Goal: Task Accomplishment & Management: Manage account settings

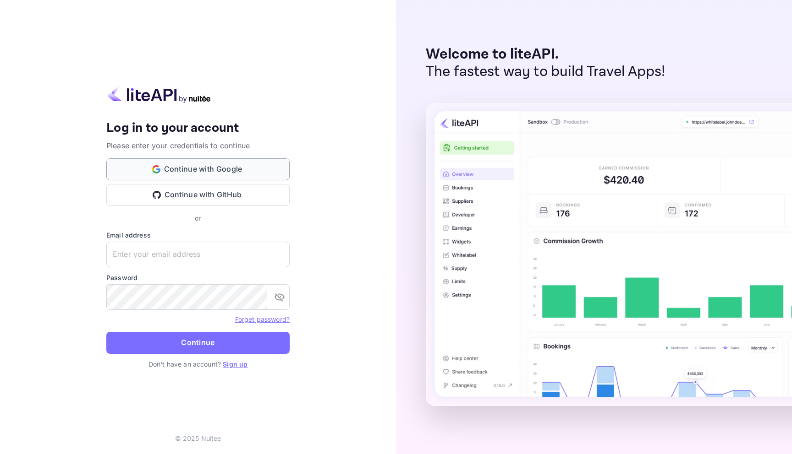
click at [236, 166] on button "Continue with Google" at bounding box center [197, 170] width 183 height 22
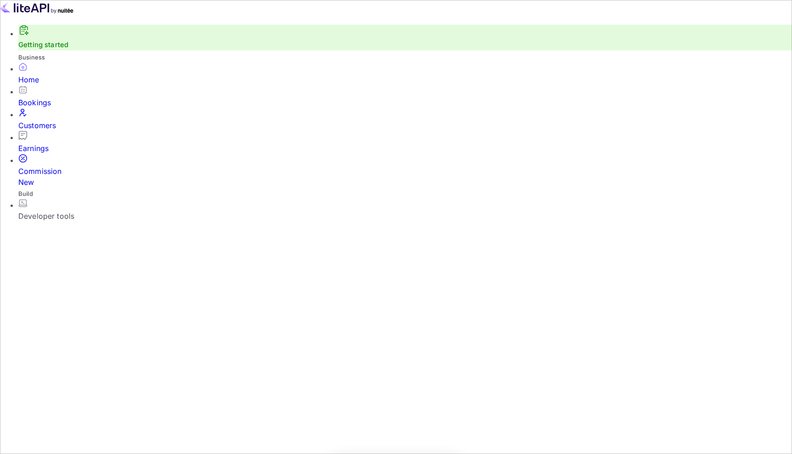
scroll to position [149, 211]
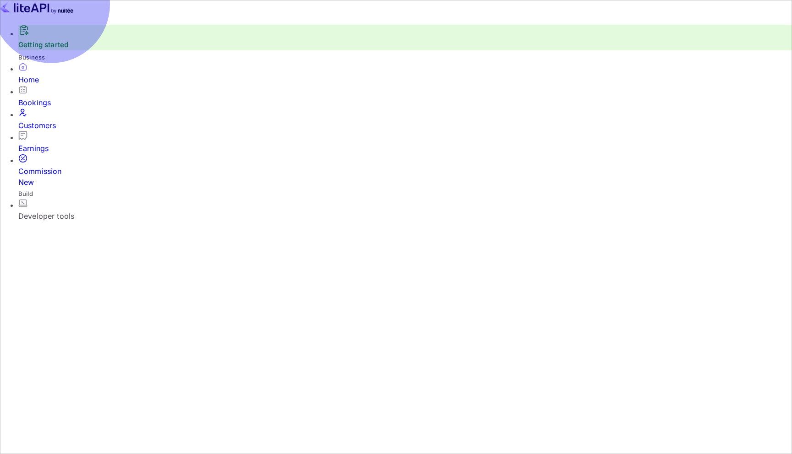
click at [56, 103] on div "Bookings" at bounding box center [404, 102] width 773 height 11
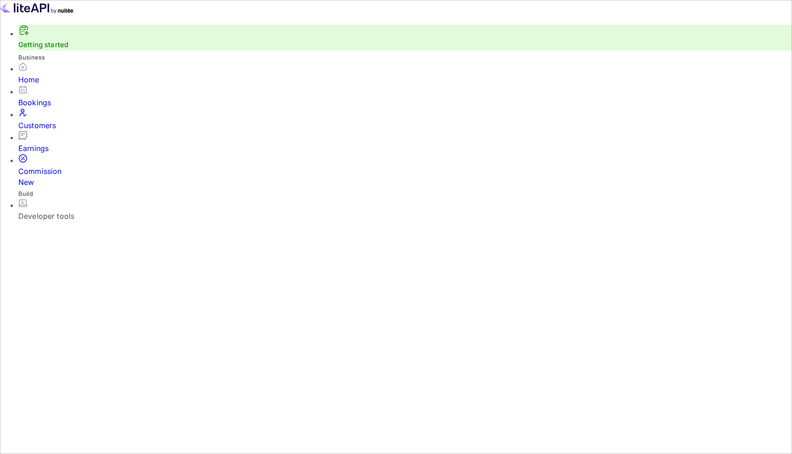
click at [71, 166] on div "Commission New" at bounding box center [404, 177] width 773 height 22
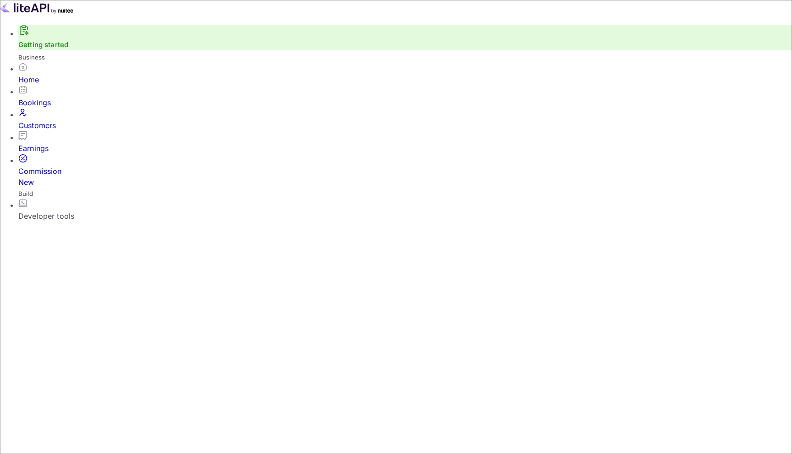
drag, startPoint x: 170, startPoint y: 293, endPoint x: 145, endPoint y: 293, distance: 25.2
type input "0"
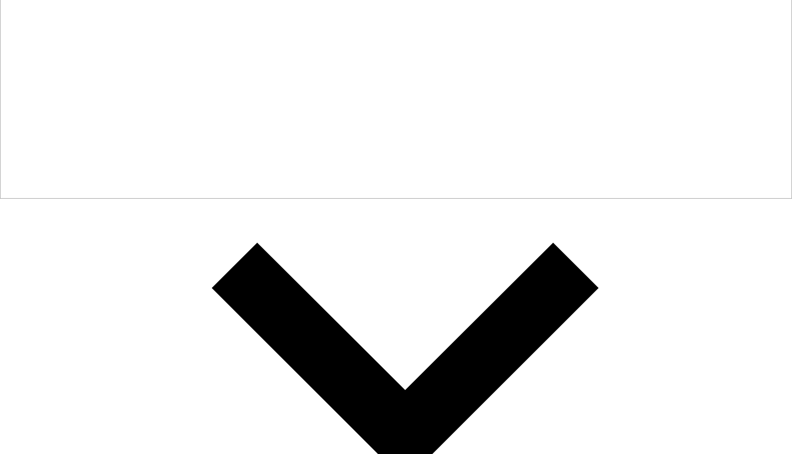
scroll to position [0, 0]
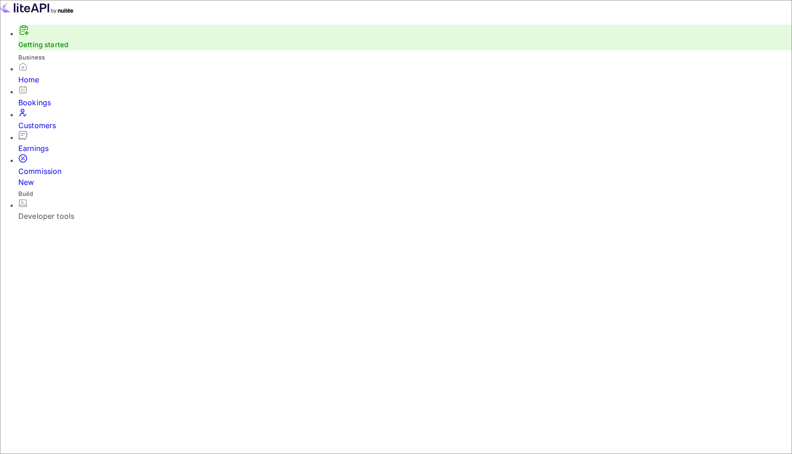
type input "6"
